Goal: Check status: Check status

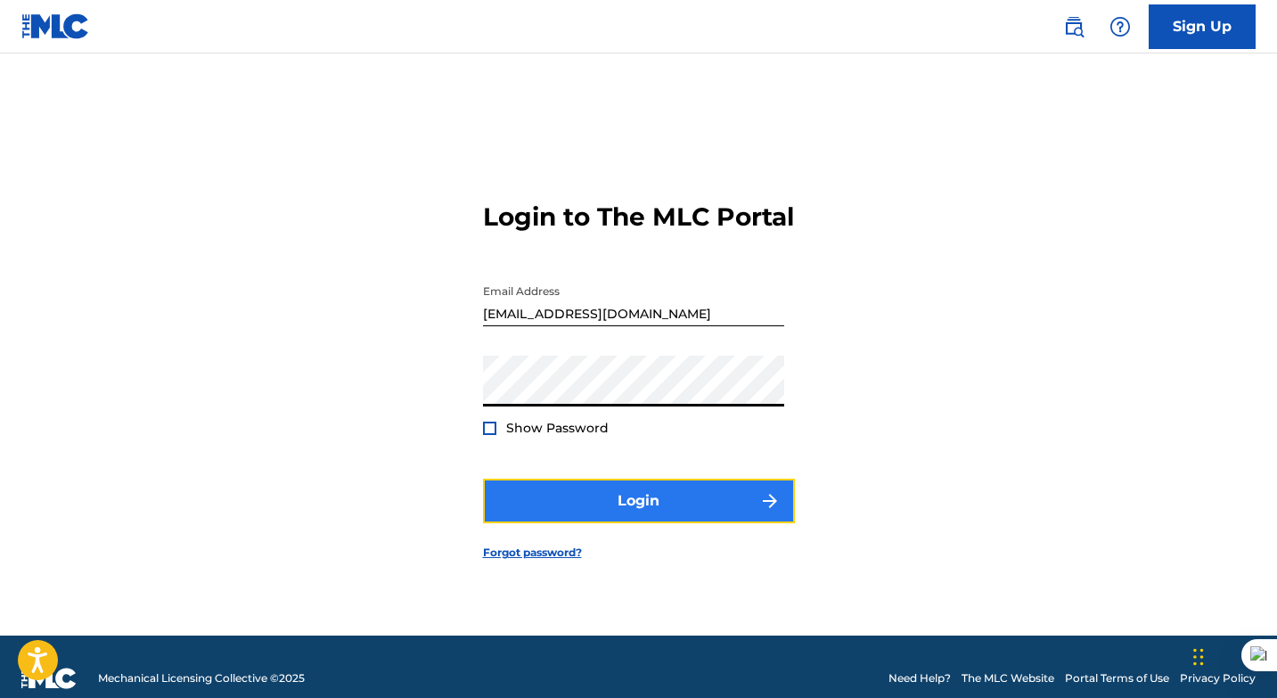
click at [645, 511] on button "Login" at bounding box center [639, 500] width 312 height 45
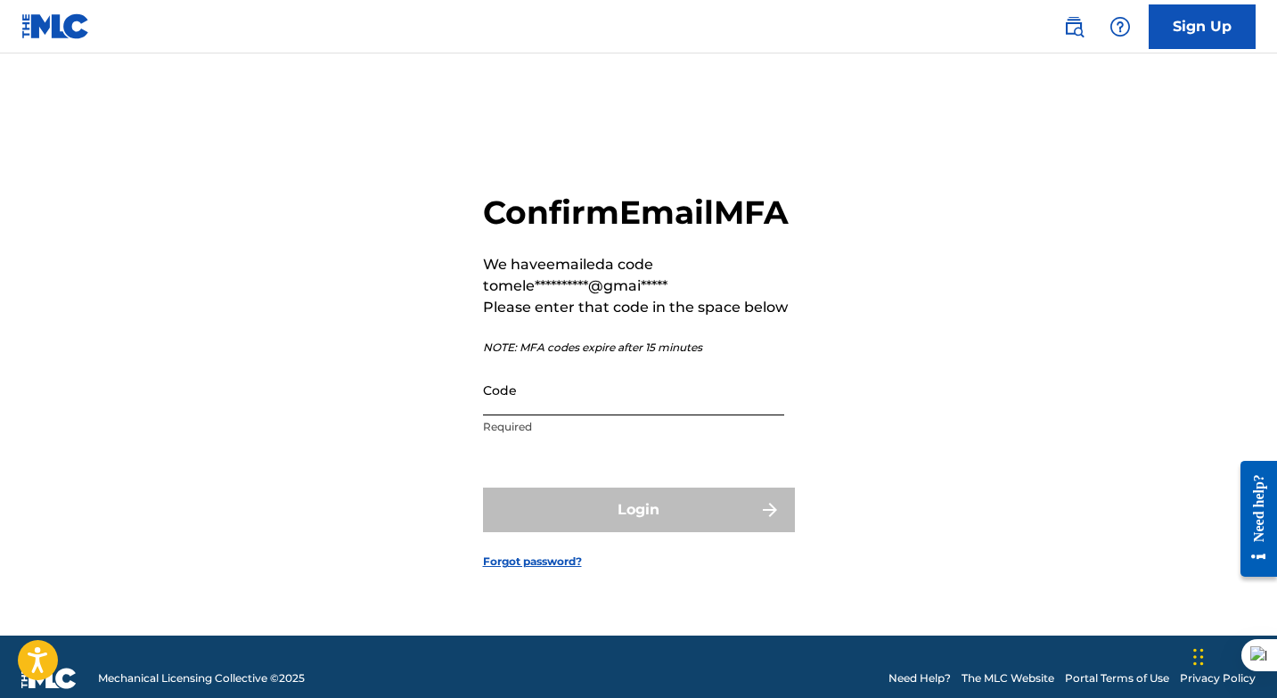
click at [587, 413] on input "Code" at bounding box center [633, 389] width 301 height 51
paste input "506371"
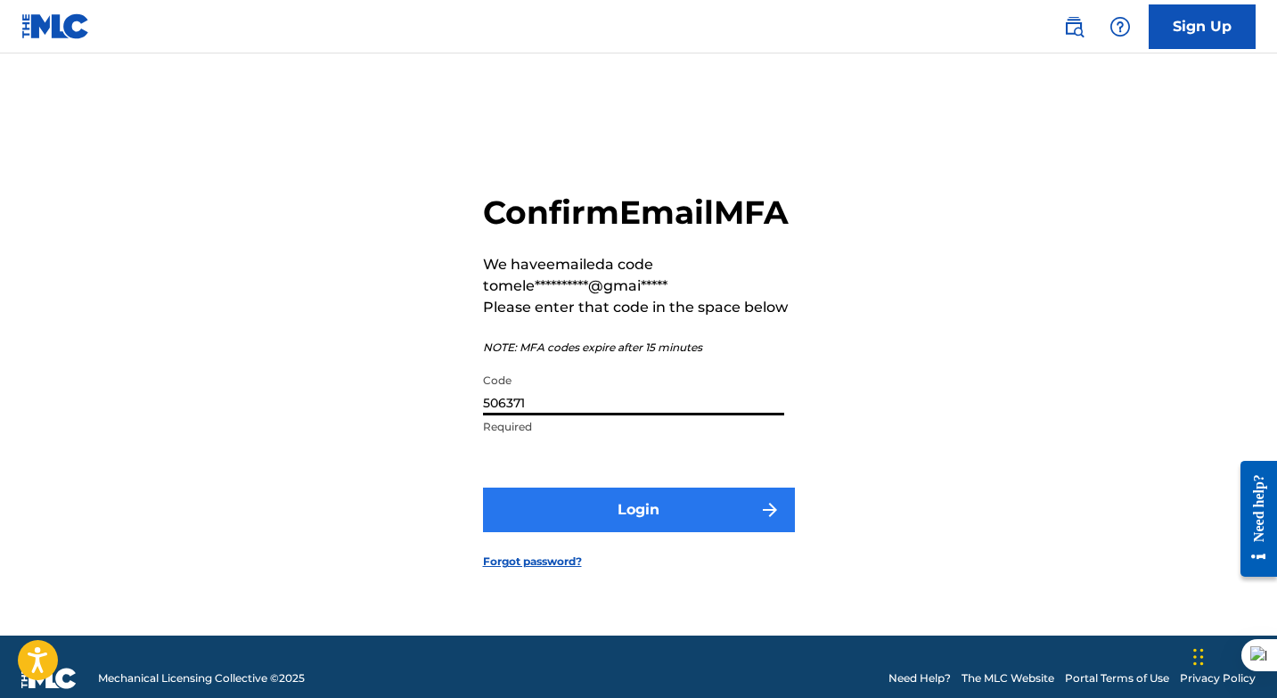
type input "506371"
click at [607, 532] on button "Login" at bounding box center [639, 509] width 312 height 45
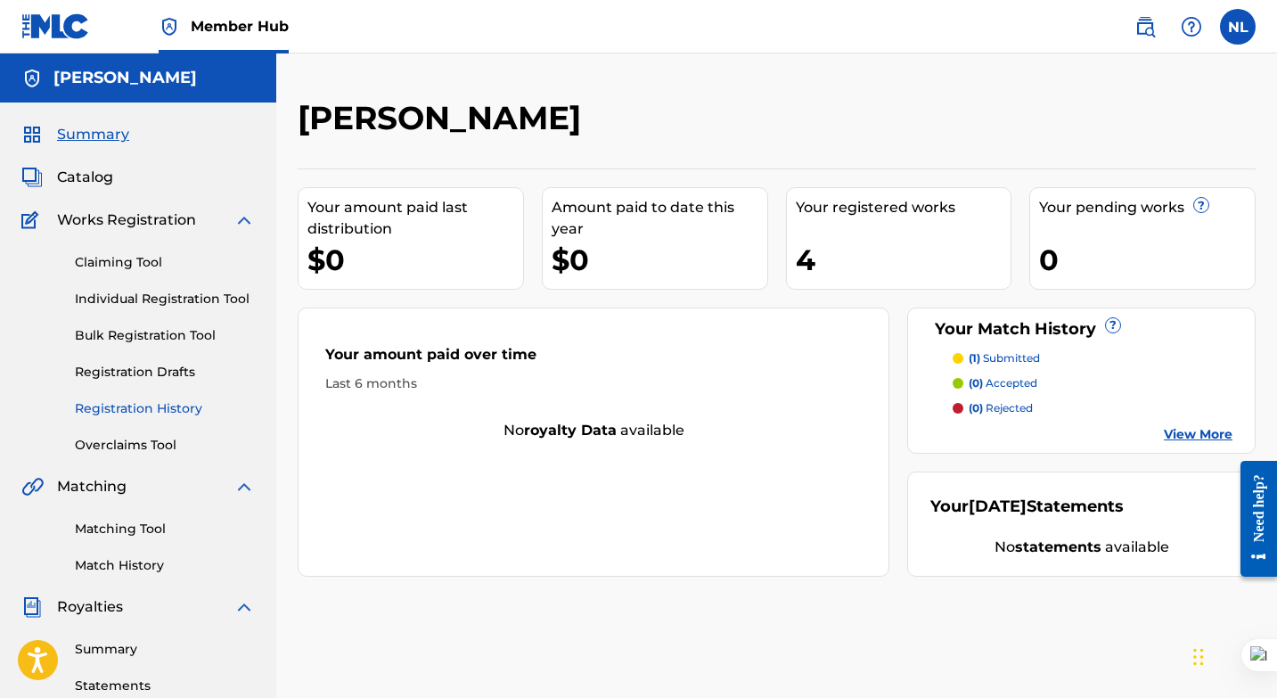
click at [177, 408] on link "Registration History" at bounding box center [165, 408] width 180 height 19
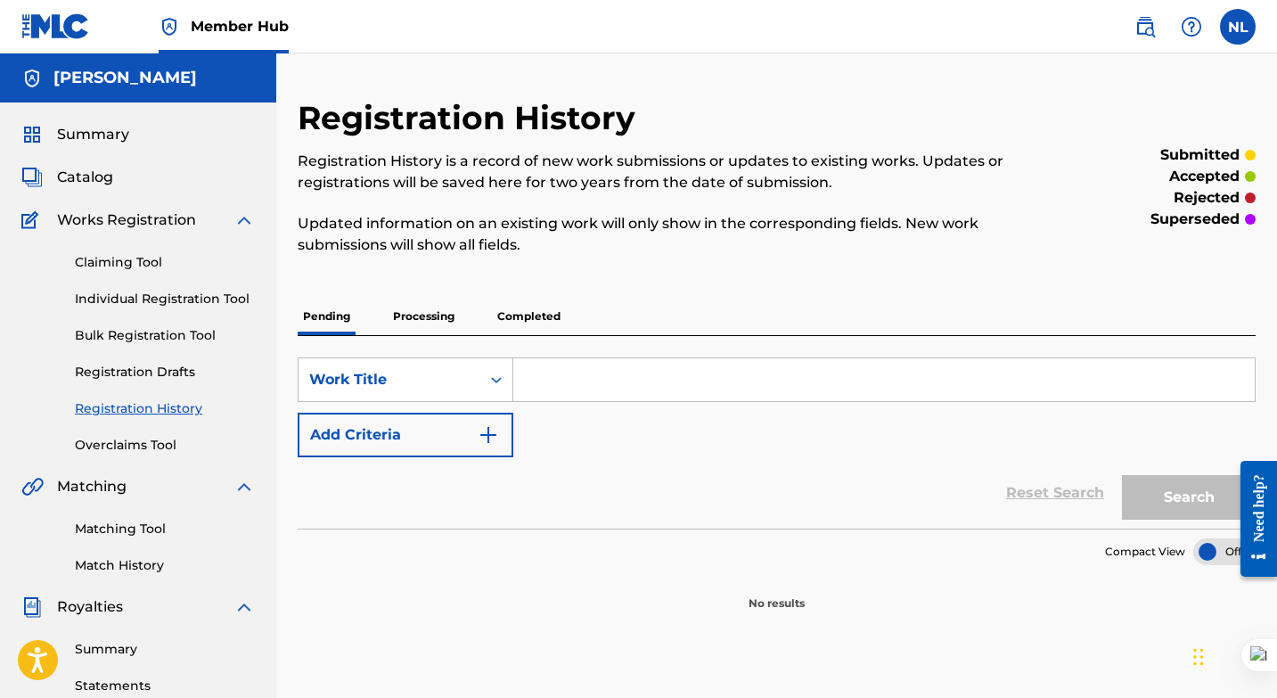
click at [531, 308] on p "Completed" at bounding box center [529, 316] width 74 height 37
click at [530, 315] on p "Completed" at bounding box center [529, 316] width 74 height 37
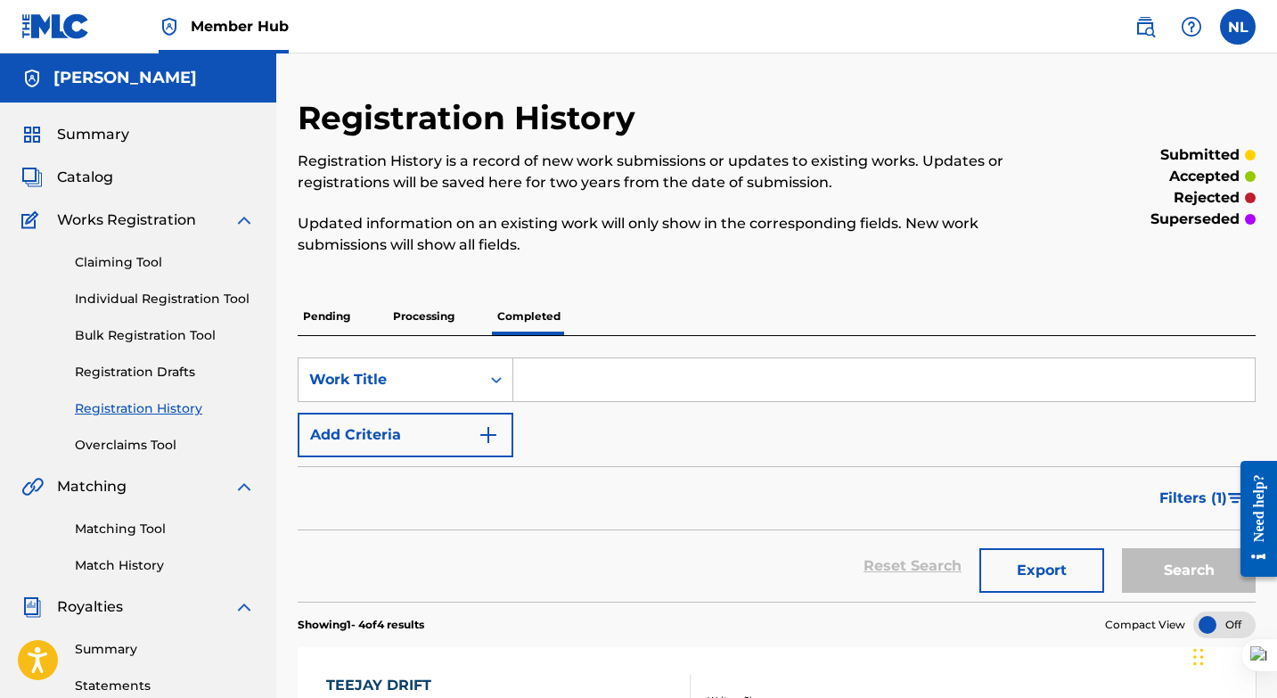
click at [431, 316] on p "Processing" at bounding box center [424, 316] width 72 height 37
